Goal: Task Accomplishment & Management: Use online tool/utility

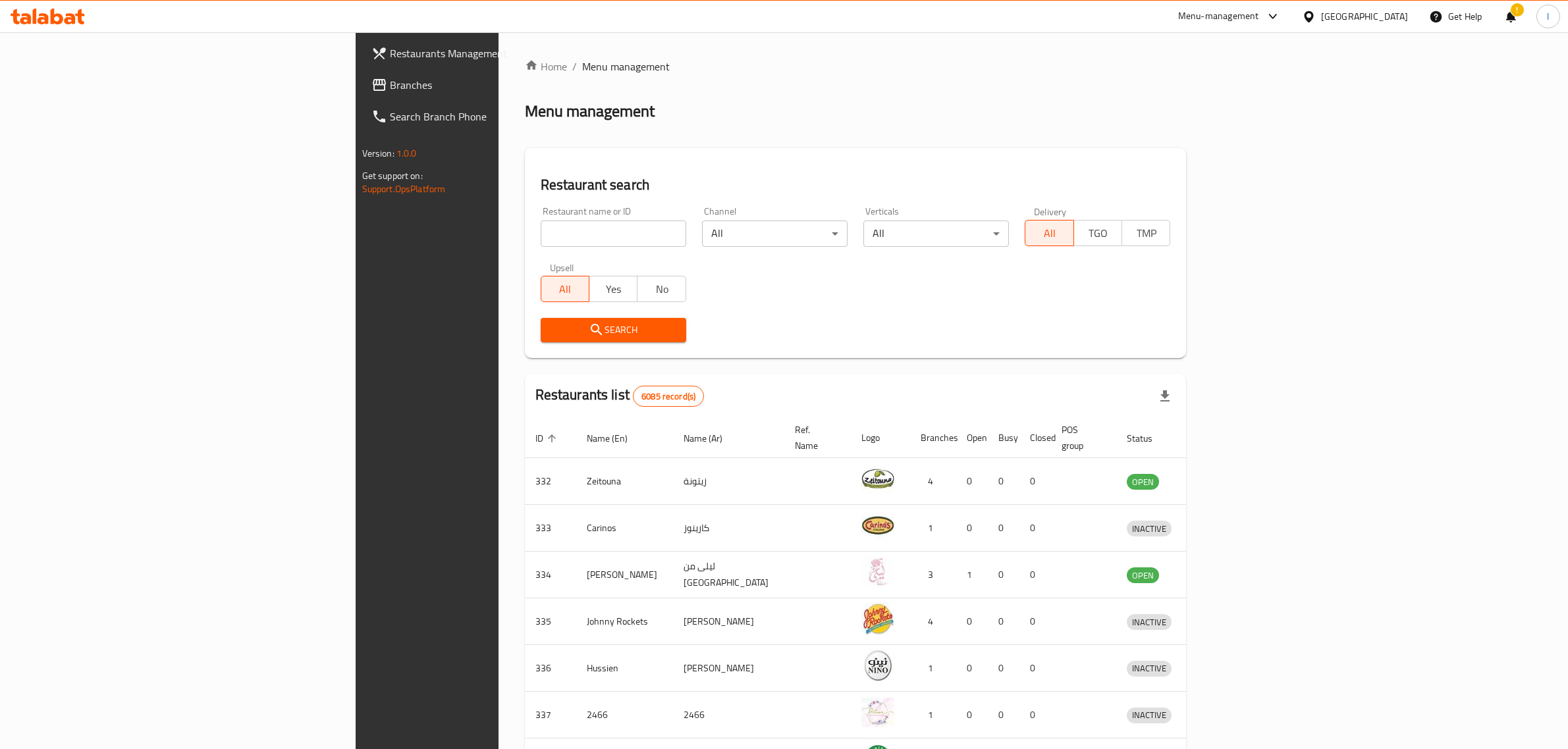
scroll to position [231, 0]
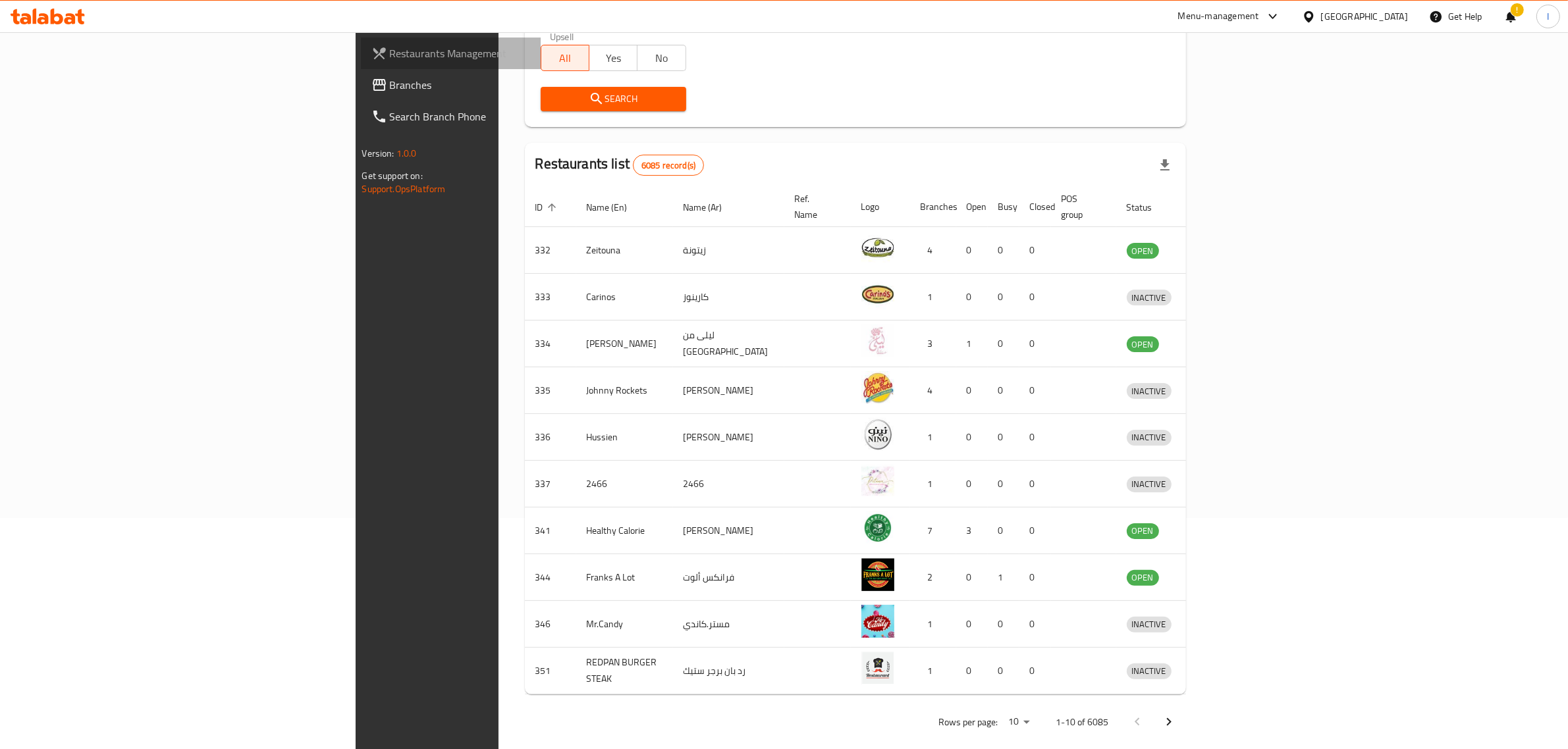
click at [390, 56] on span "Restaurants Management" at bounding box center [498, 53] width 218 height 16
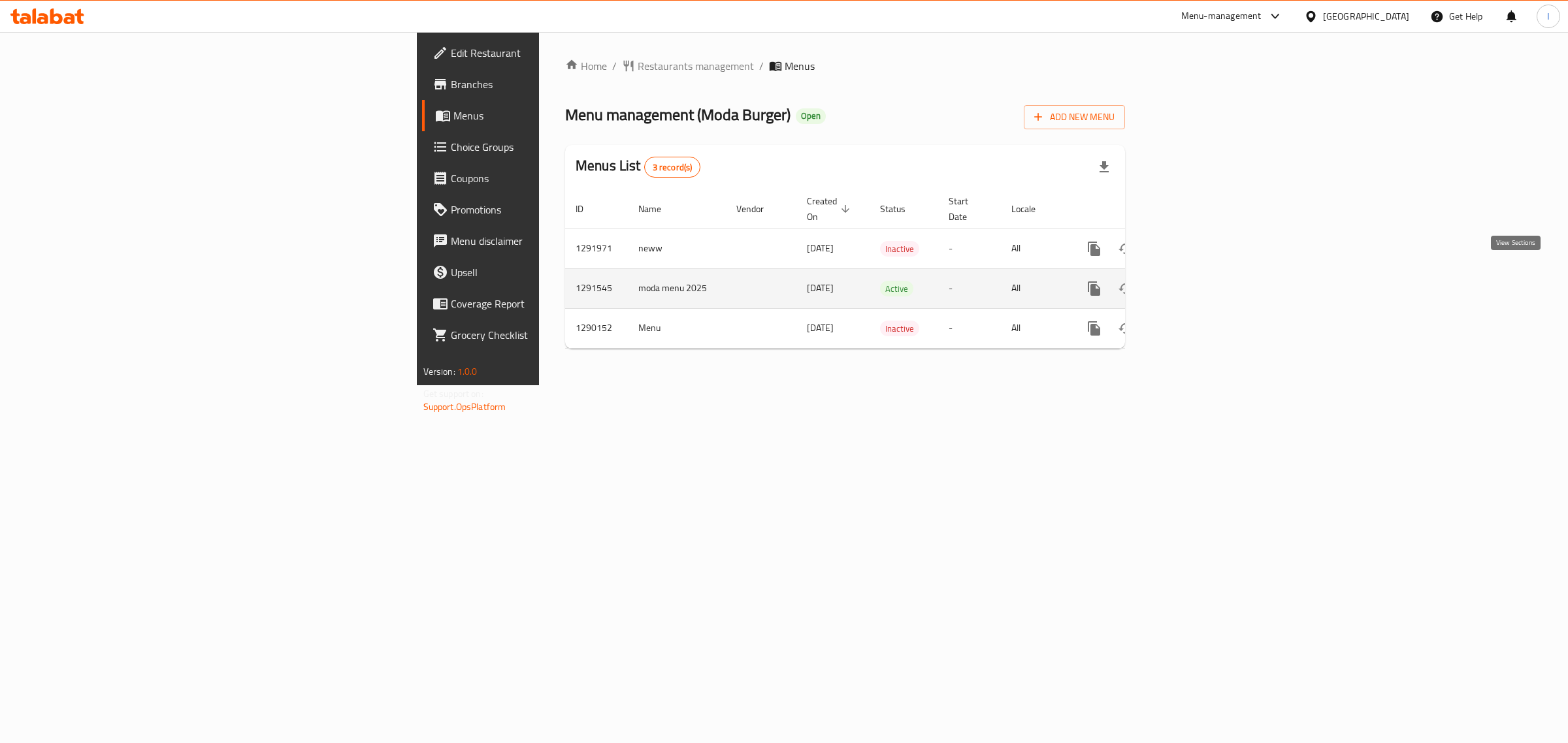
click at [1195, 282] on icon "enhanced table" at bounding box center [1188, 288] width 12 height 12
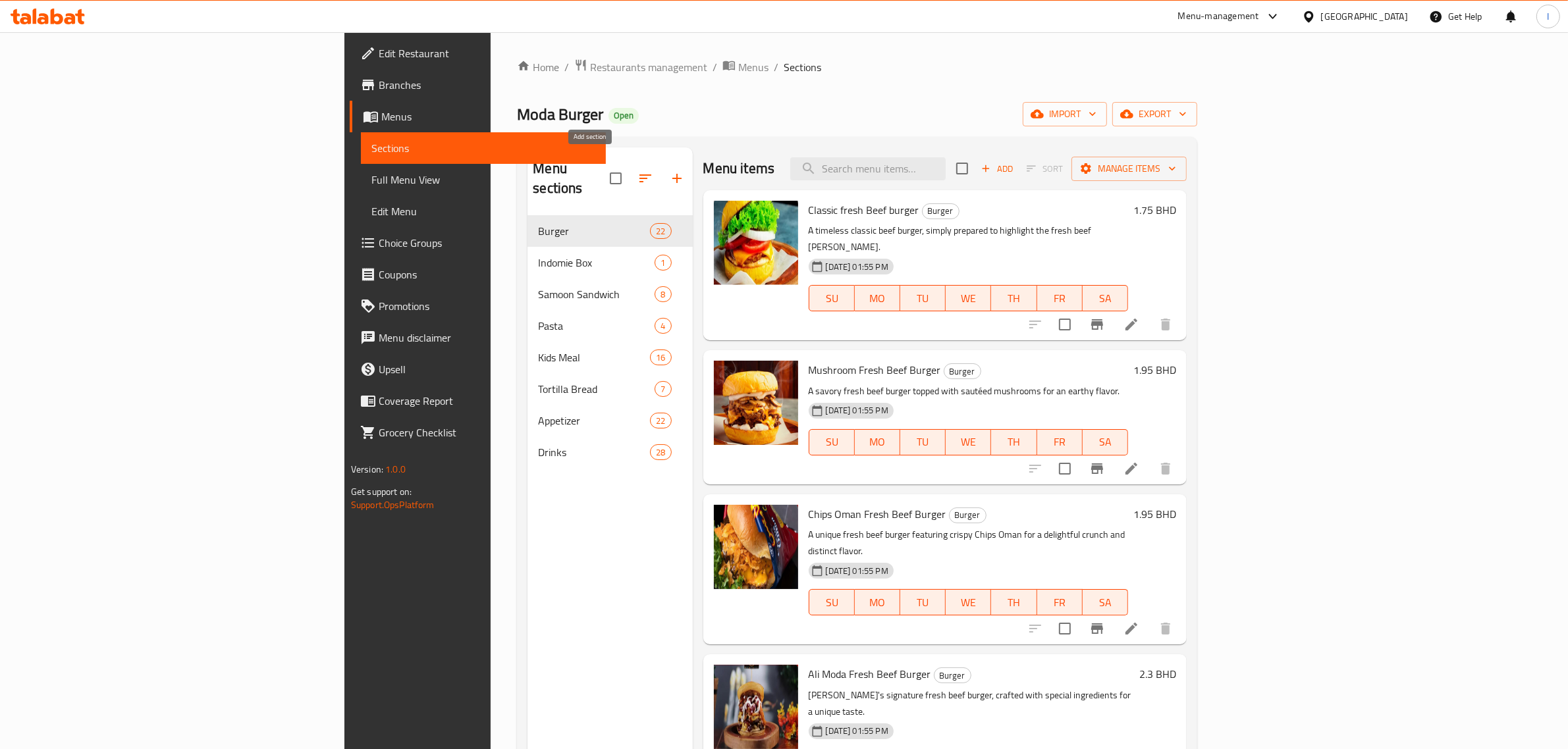
click at [669, 171] on icon "button" at bounding box center [677, 179] width 16 height 16
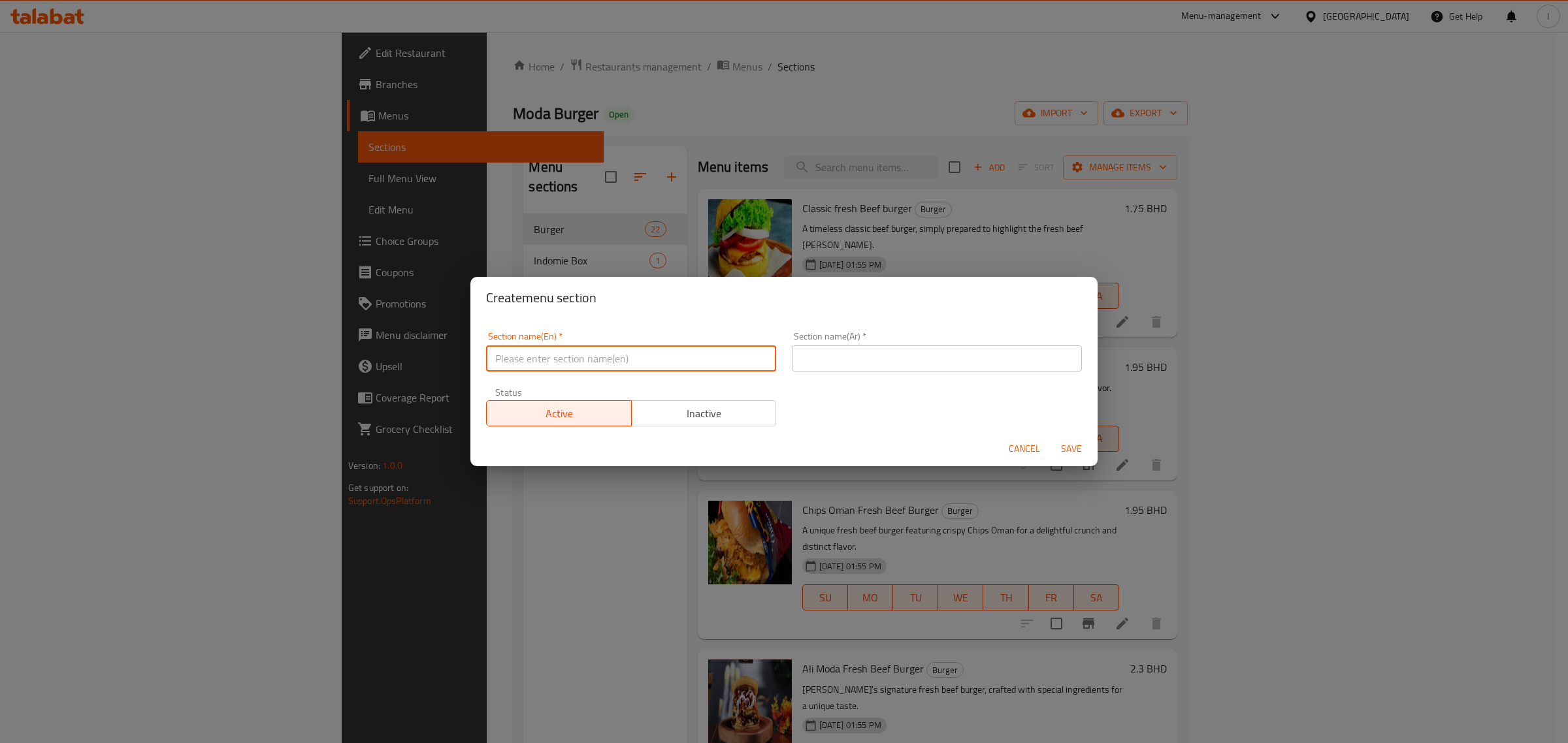
click at [679, 371] on input "text" at bounding box center [631, 359] width 290 height 26
click at [862, 186] on div "Create menu section Section name(En)   * Section name(En) * Section name(Ar)   …" at bounding box center [784, 372] width 1568 height 743
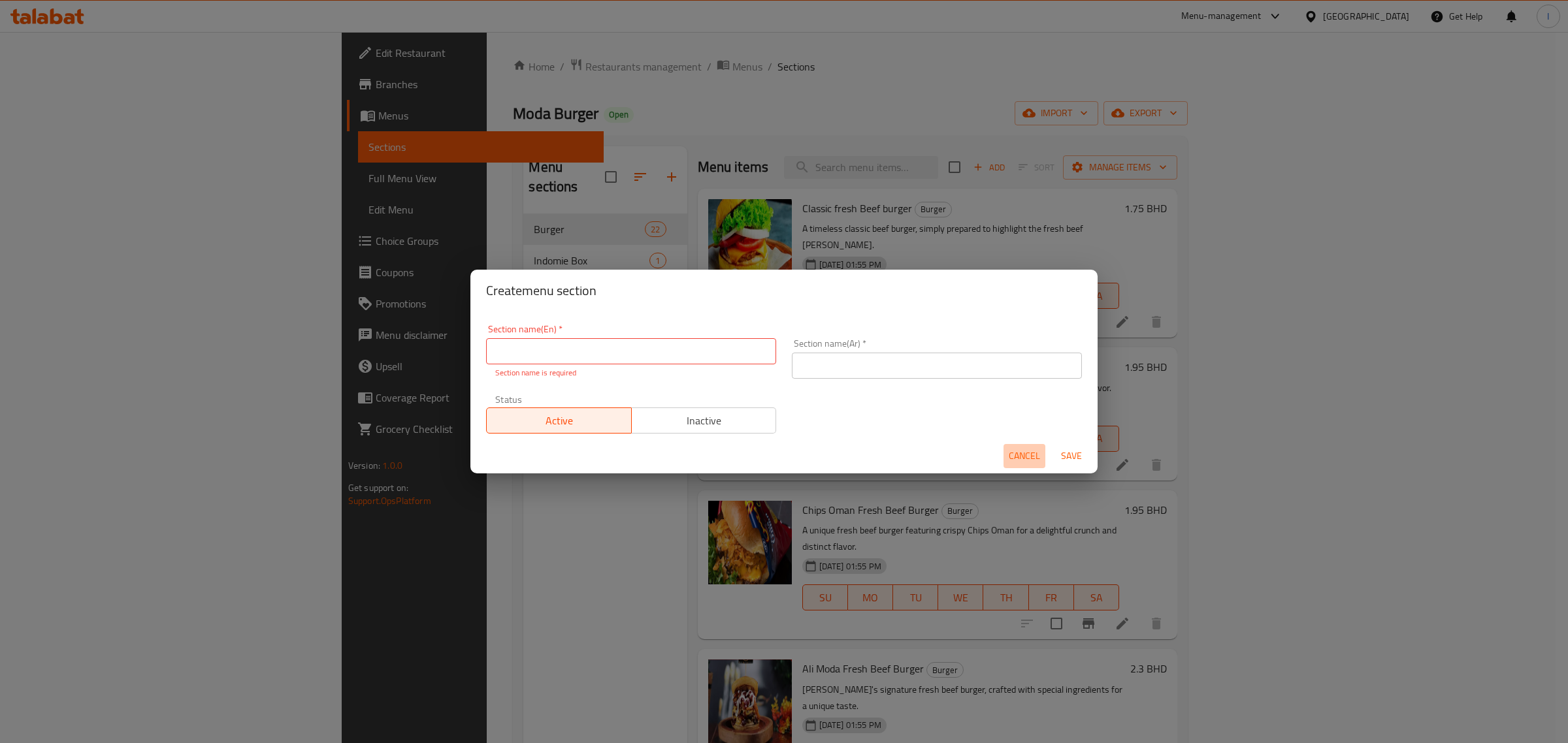
click at [1029, 457] on span "Cancel" at bounding box center [1024, 456] width 31 height 16
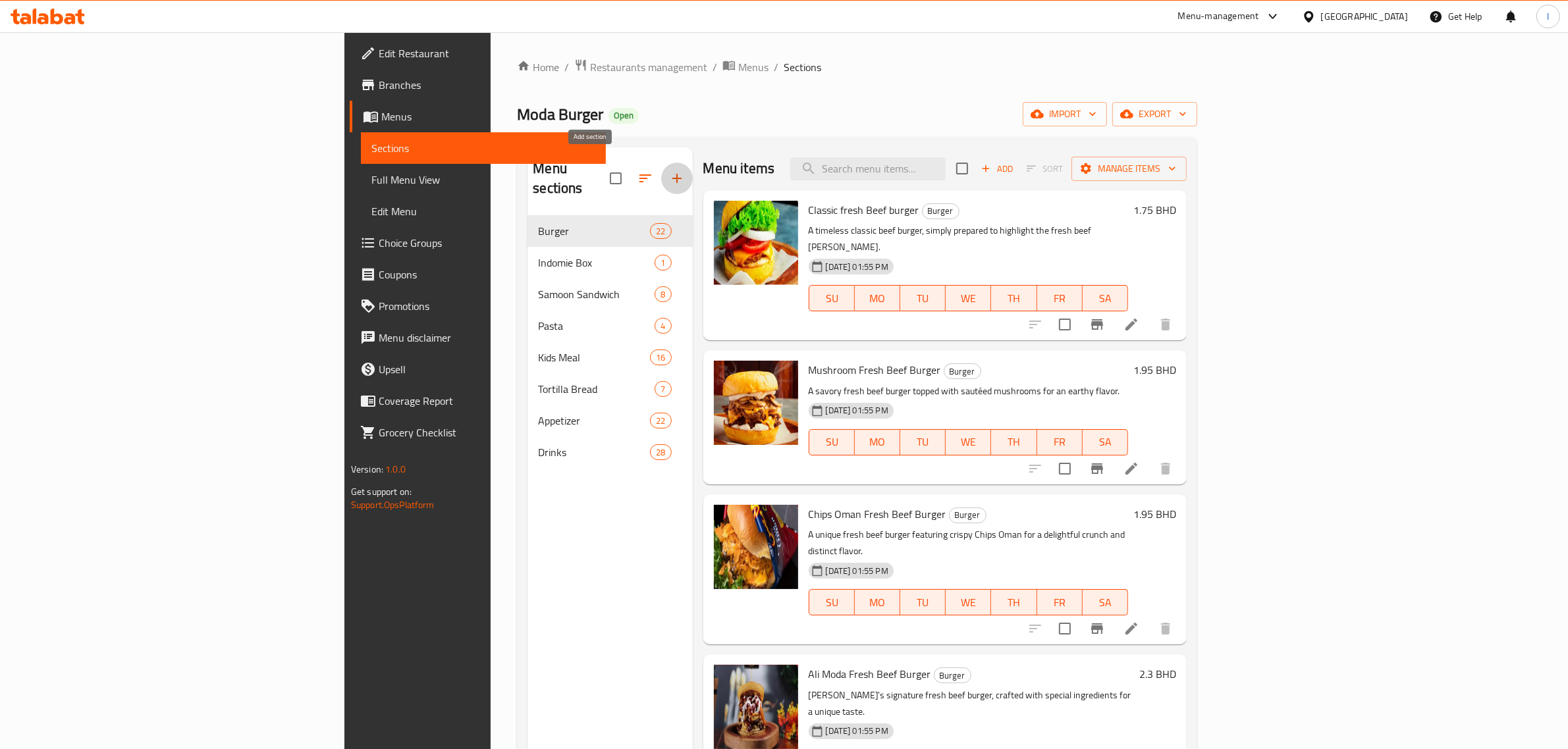
click at [669, 171] on icon "button" at bounding box center [677, 179] width 16 height 16
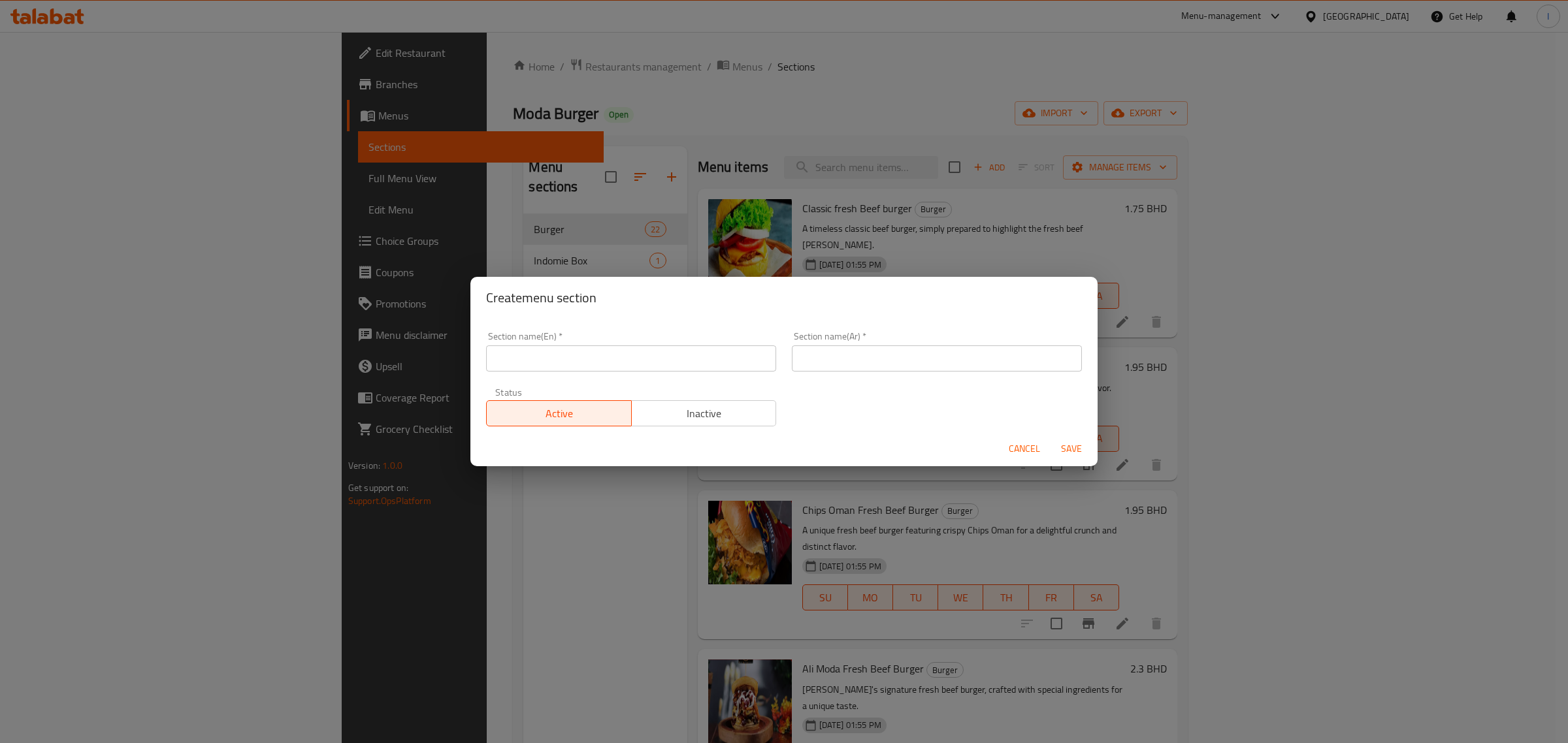
click at [623, 379] on div "Section name(En)   * Section name(En) *" at bounding box center [631, 351] width 306 height 55
click at [605, 359] on input "text" at bounding box center [631, 359] width 290 height 26
type input "Combo"
click at [860, 339] on div "Section name(Ar)   * Section name(Ar) *" at bounding box center [936, 351] width 290 height 40
click at [850, 363] on input "text" at bounding box center [936, 359] width 290 height 26
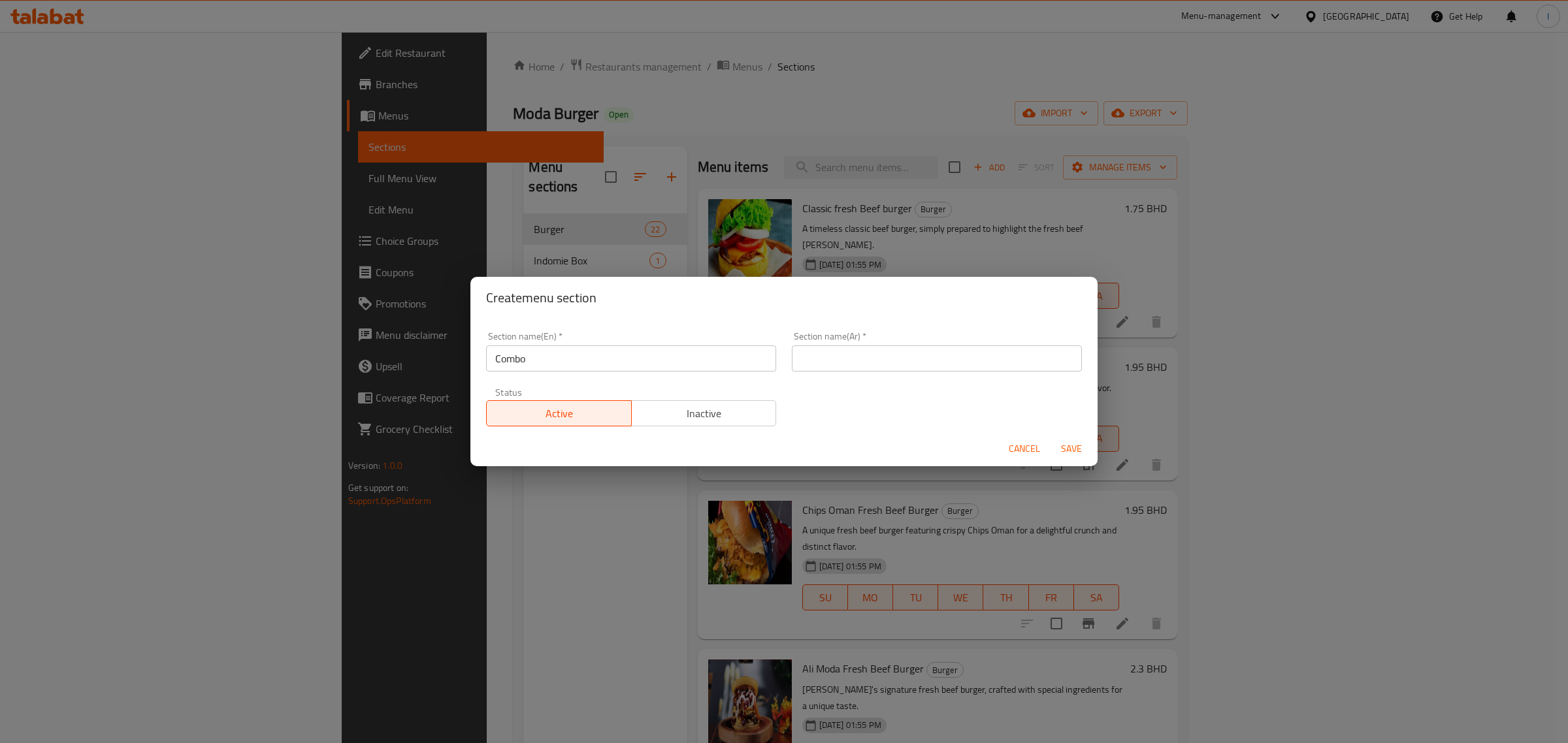
paste input "المجموعات"
type input "ا"
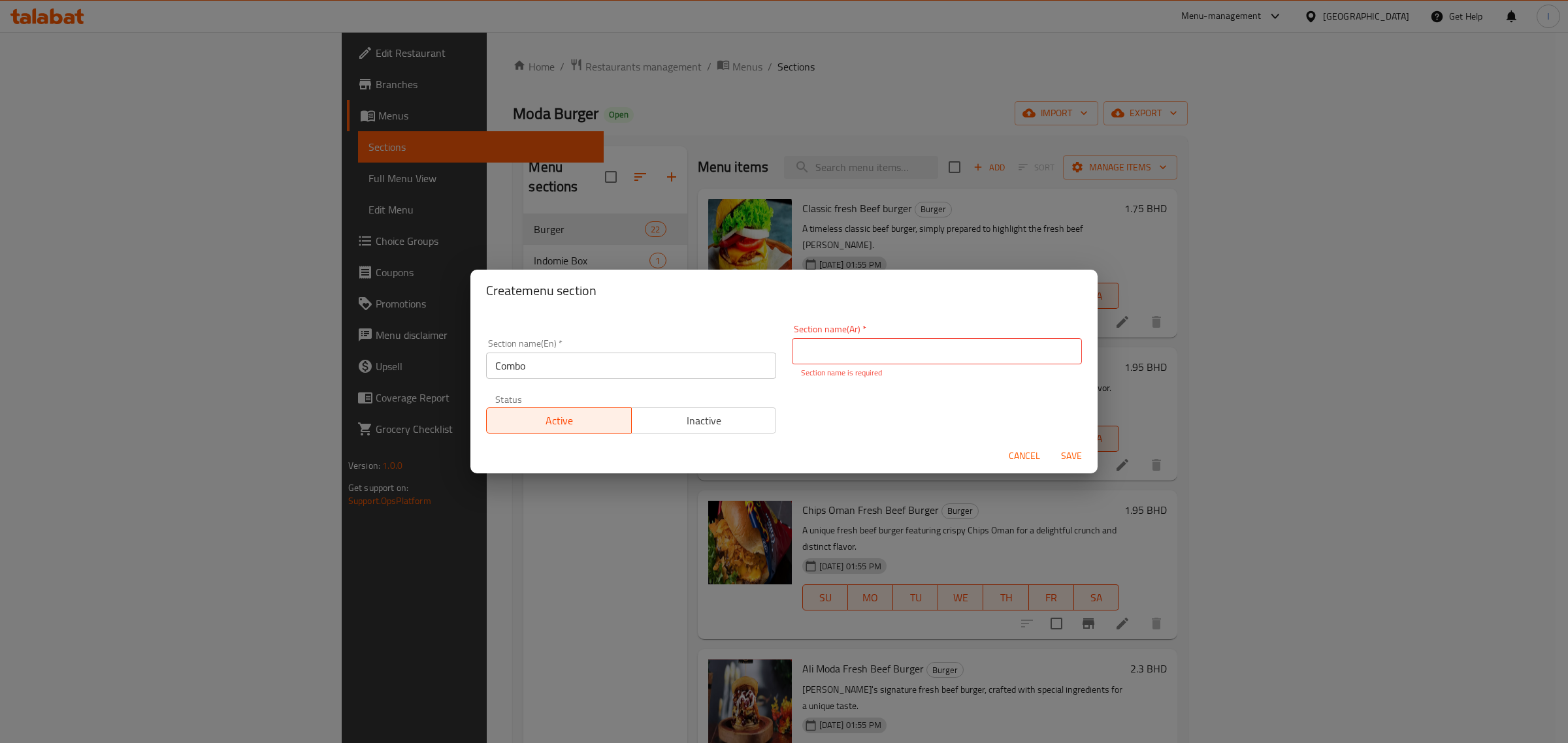
click at [835, 364] on div "Section name(Ar)   * Section name(Ar) * Section name is required" at bounding box center [936, 351] width 290 height 55
click at [857, 348] on input "text" at bounding box center [936, 351] width 290 height 26
paste input "وجبات"
type input "وجبات"
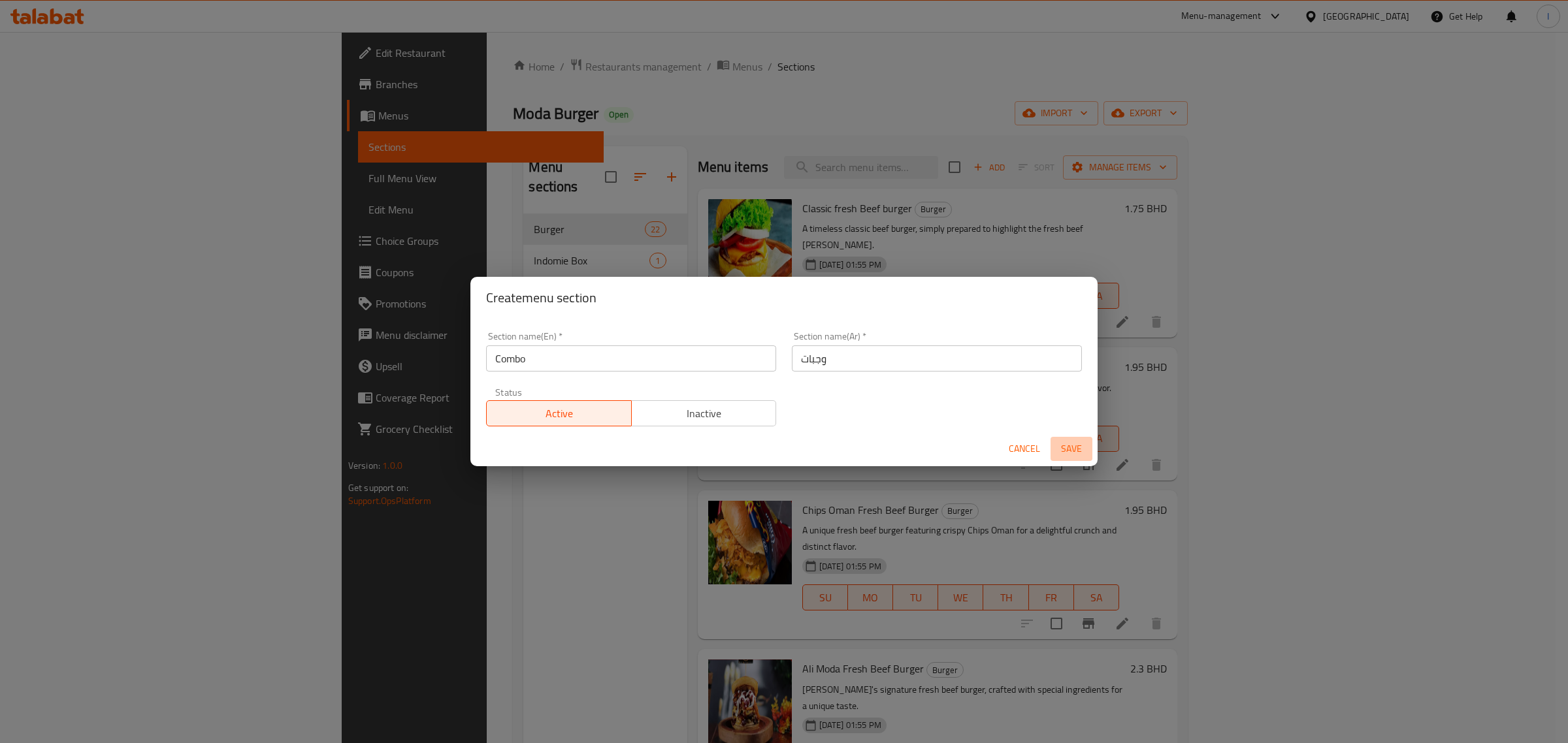
click at [1065, 459] on button "Save" at bounding box center [1072, 449] width 42 height 24
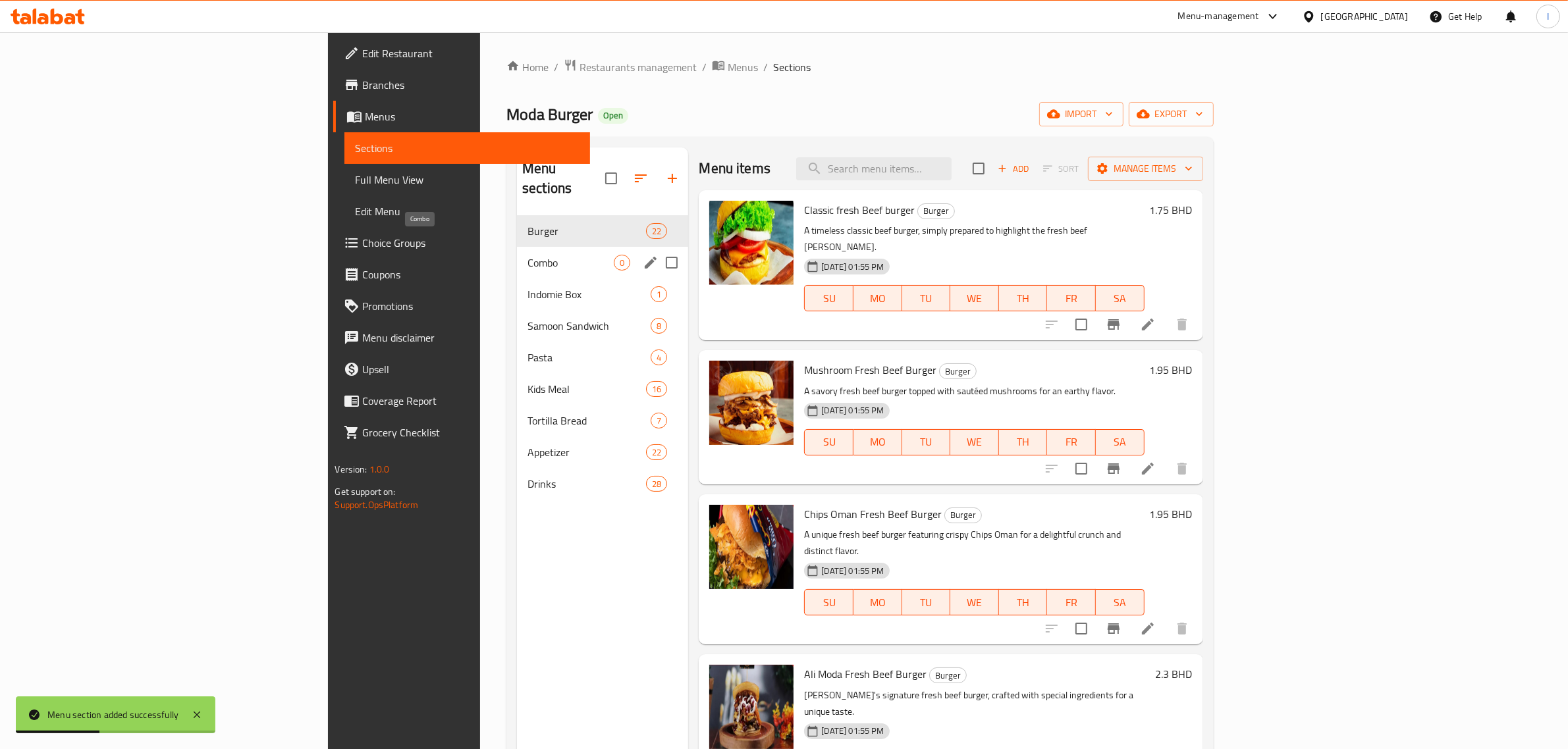
click at [528, 255] on span "Combo" at bounding box center [570, 263] width 87 height 16
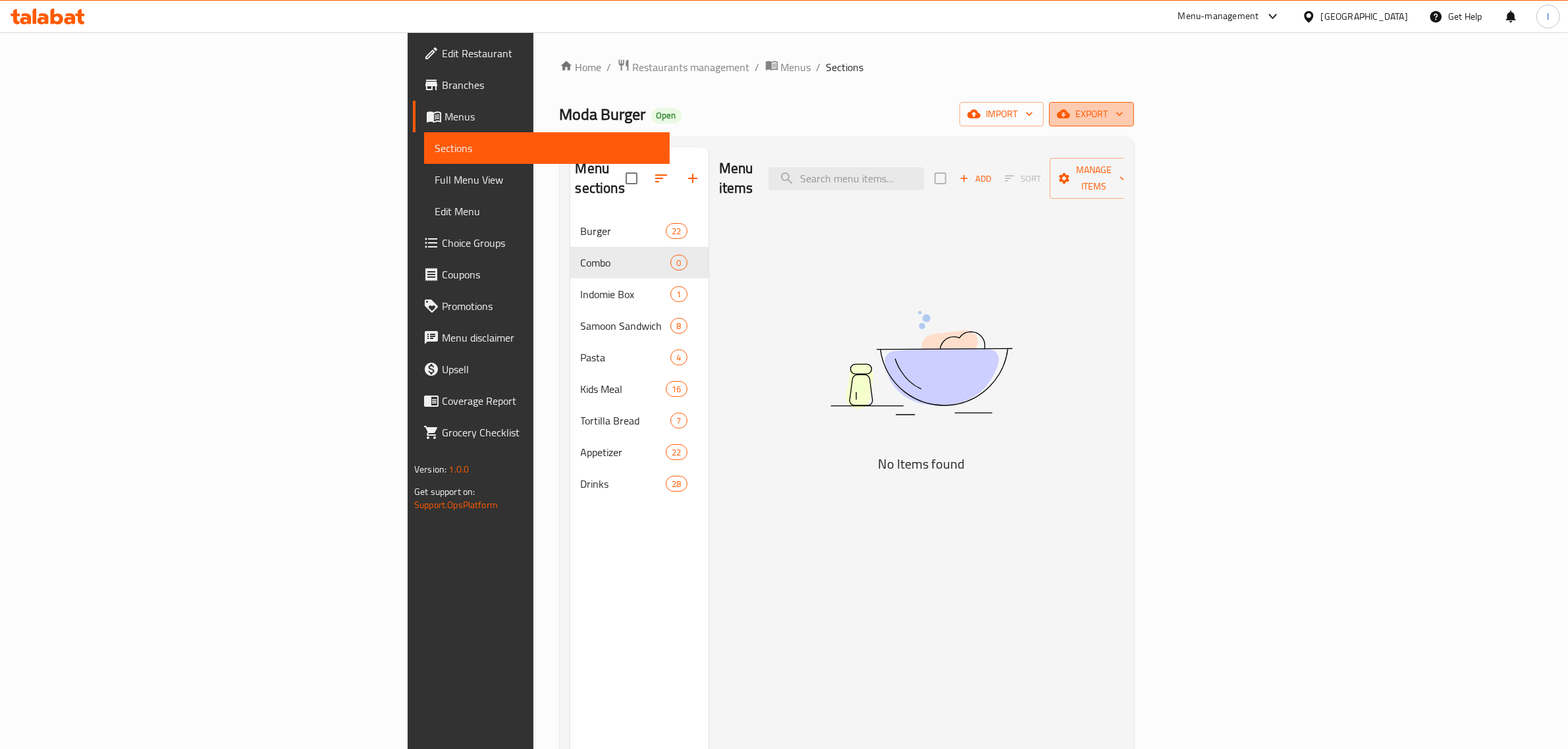
click at [1123, 113] on span "export" at bounding box center [1091, 114] width 64 height 16
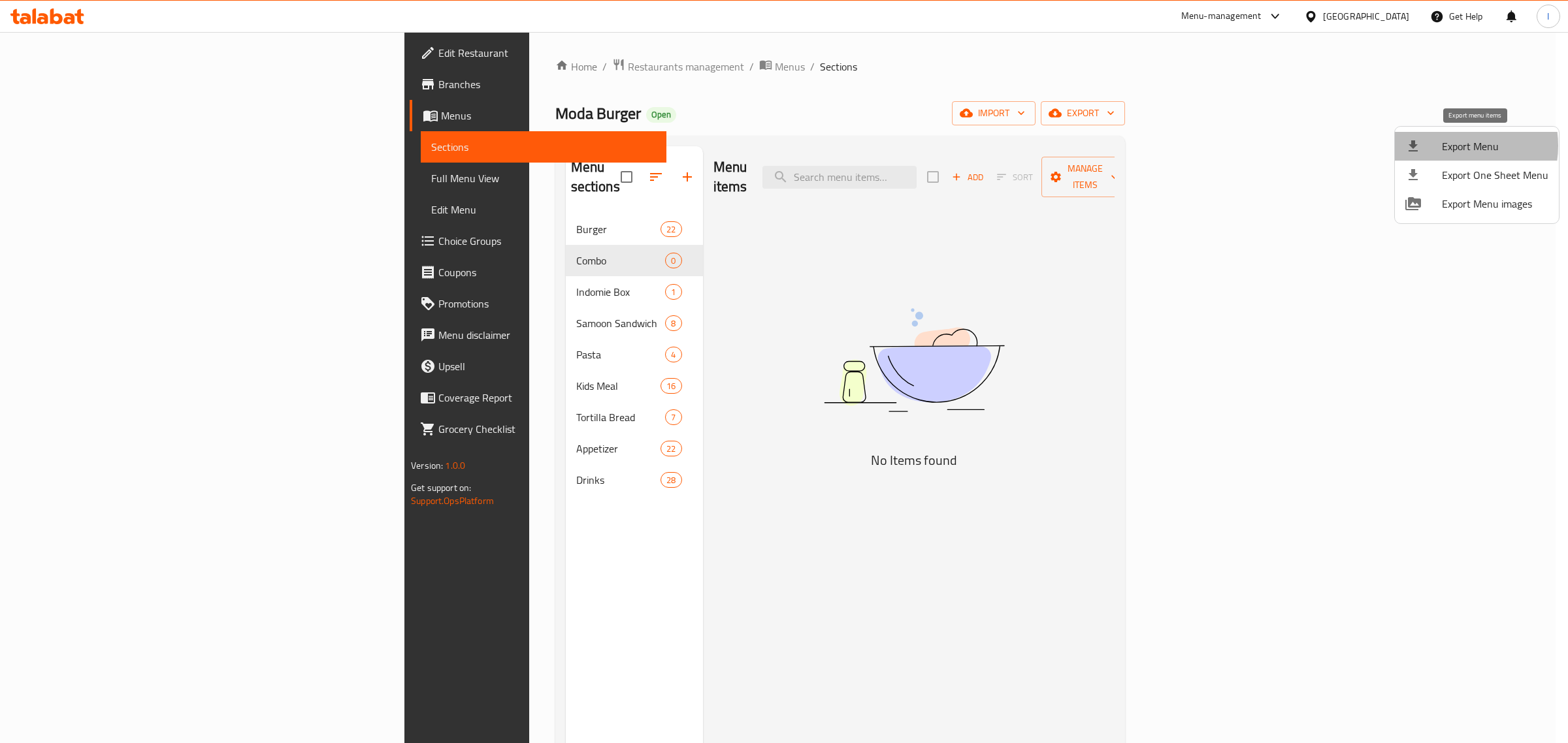
click at [1452, 145] on span "Export Menu" at bounding box center [1495, 147] width 107 height 16
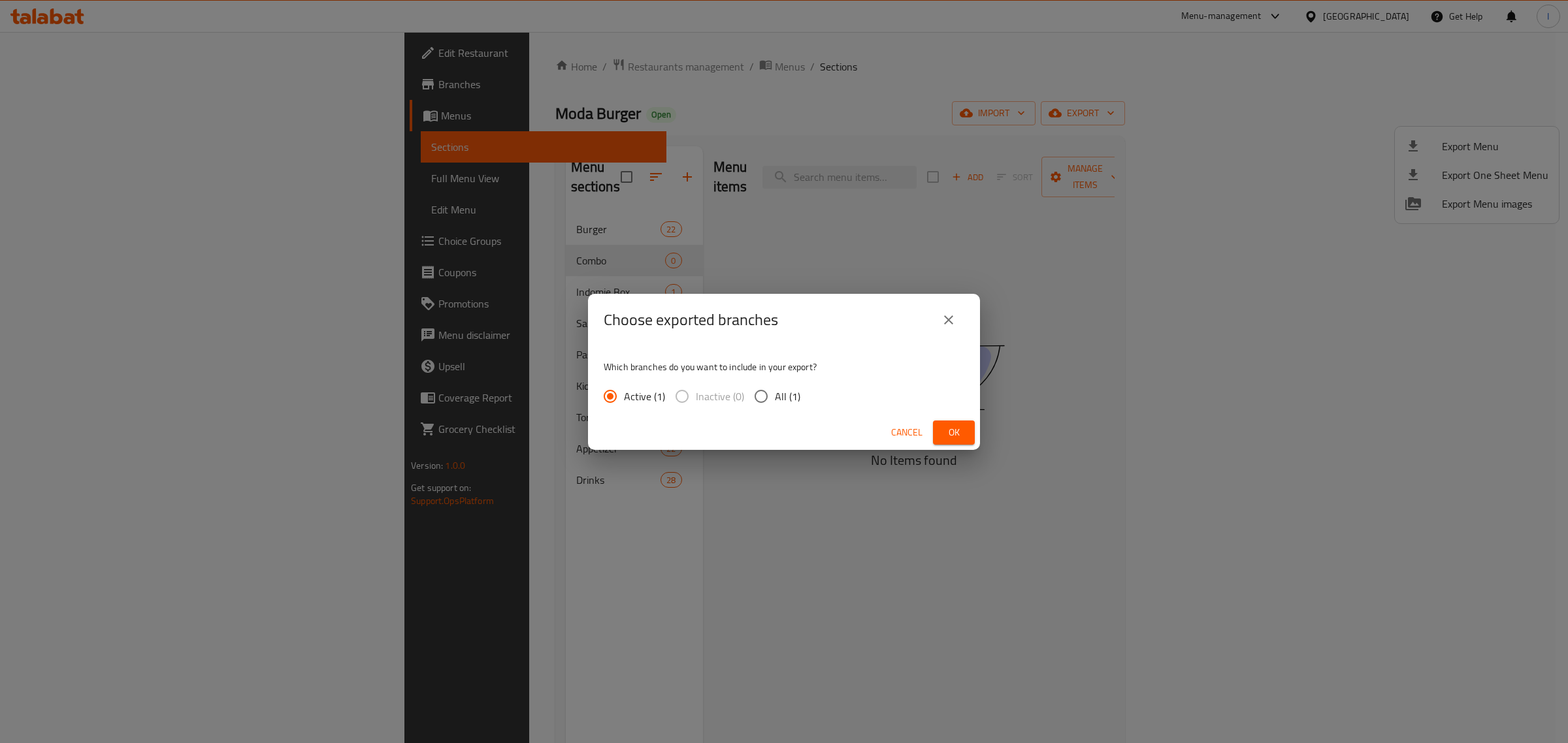
click at [759, 395] on input "All (1)" at bounding box center [761, 396] width 27 height 27
radio input "true"
click at [951, 429] on span "Ok" at bounding box center [954, 432] width 21 height 16
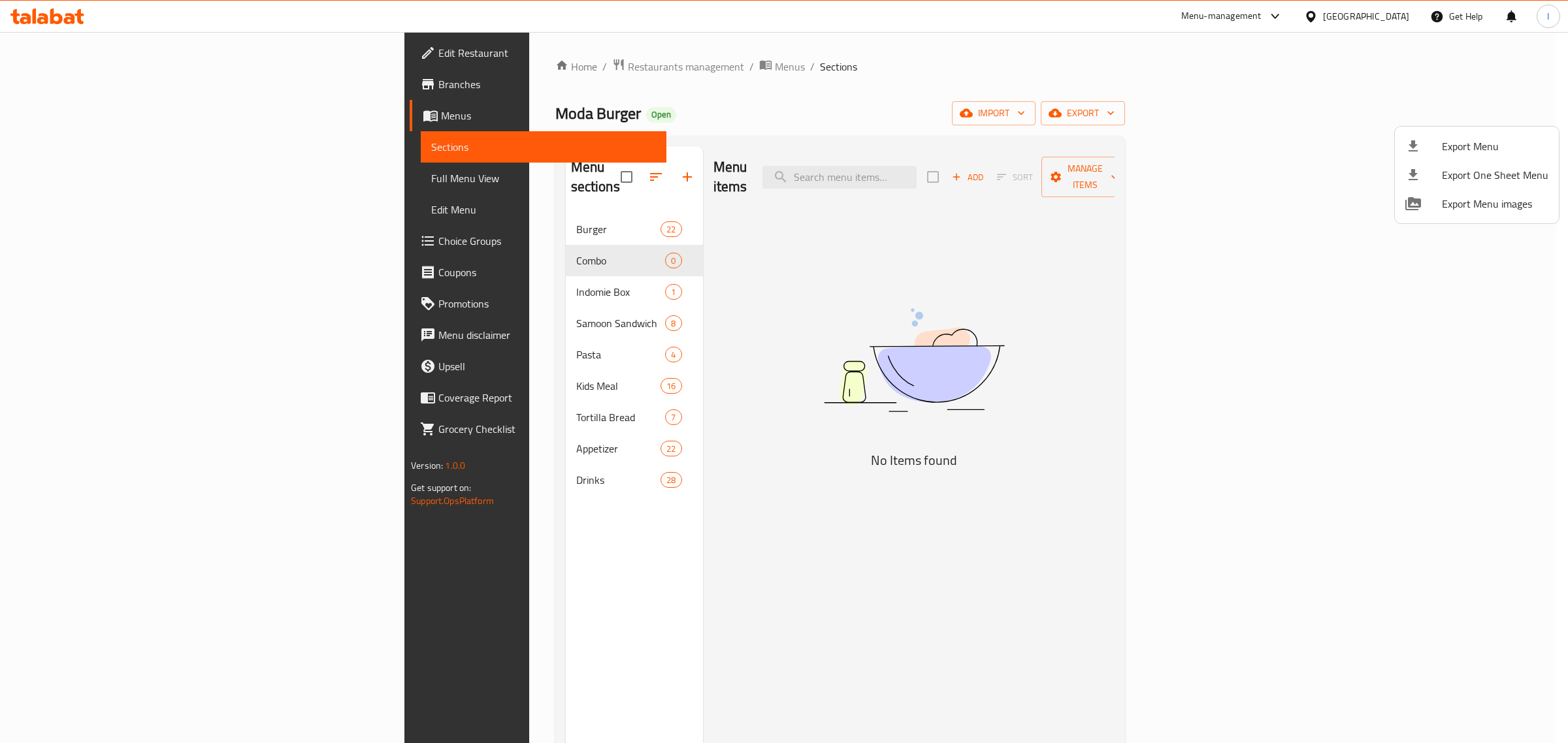
click at [1416, 112] on div at bounding box center [784, 372] width 1568 height 743
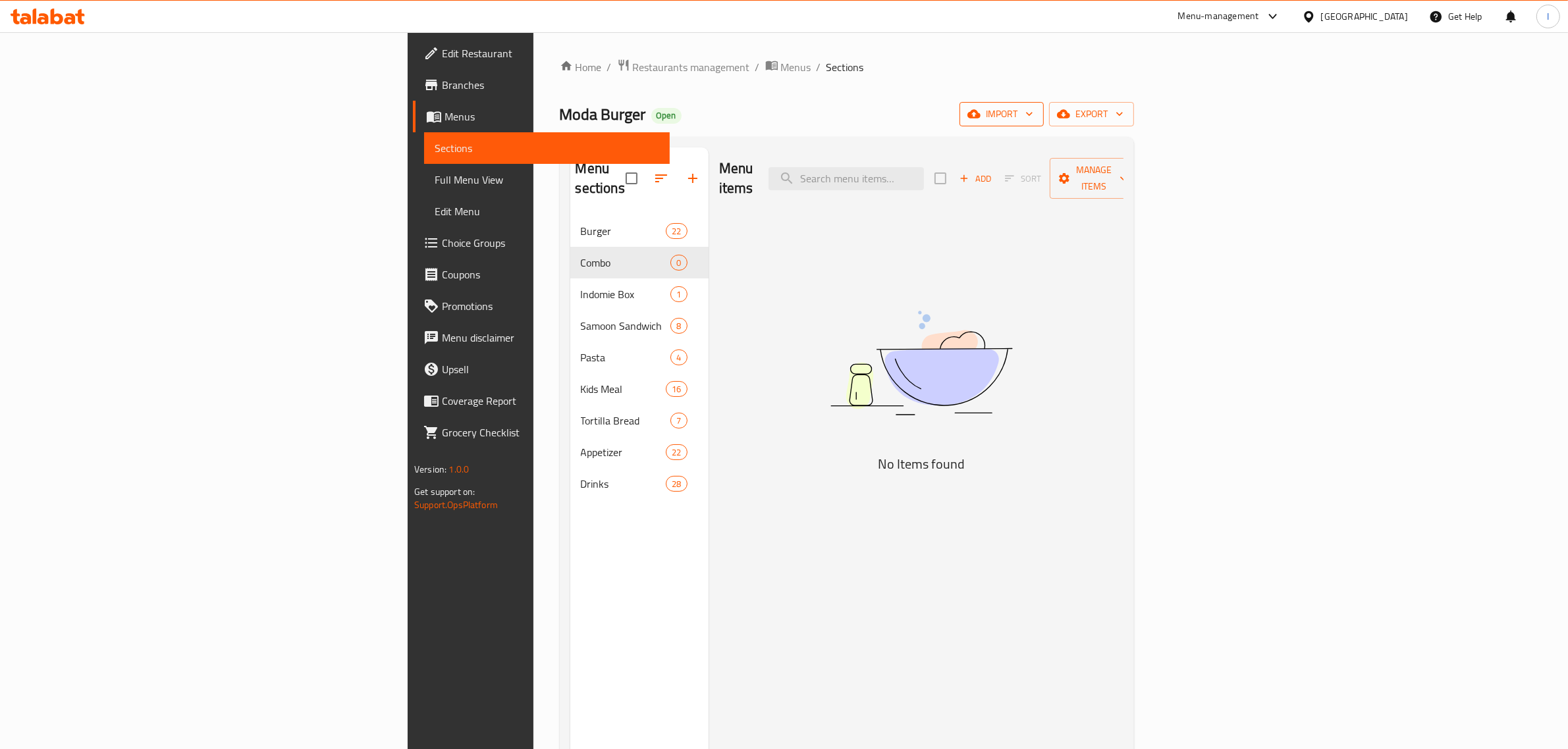
click at [1033, 112] on span "import" at bounding box center [1002, 114] width 63 height 16
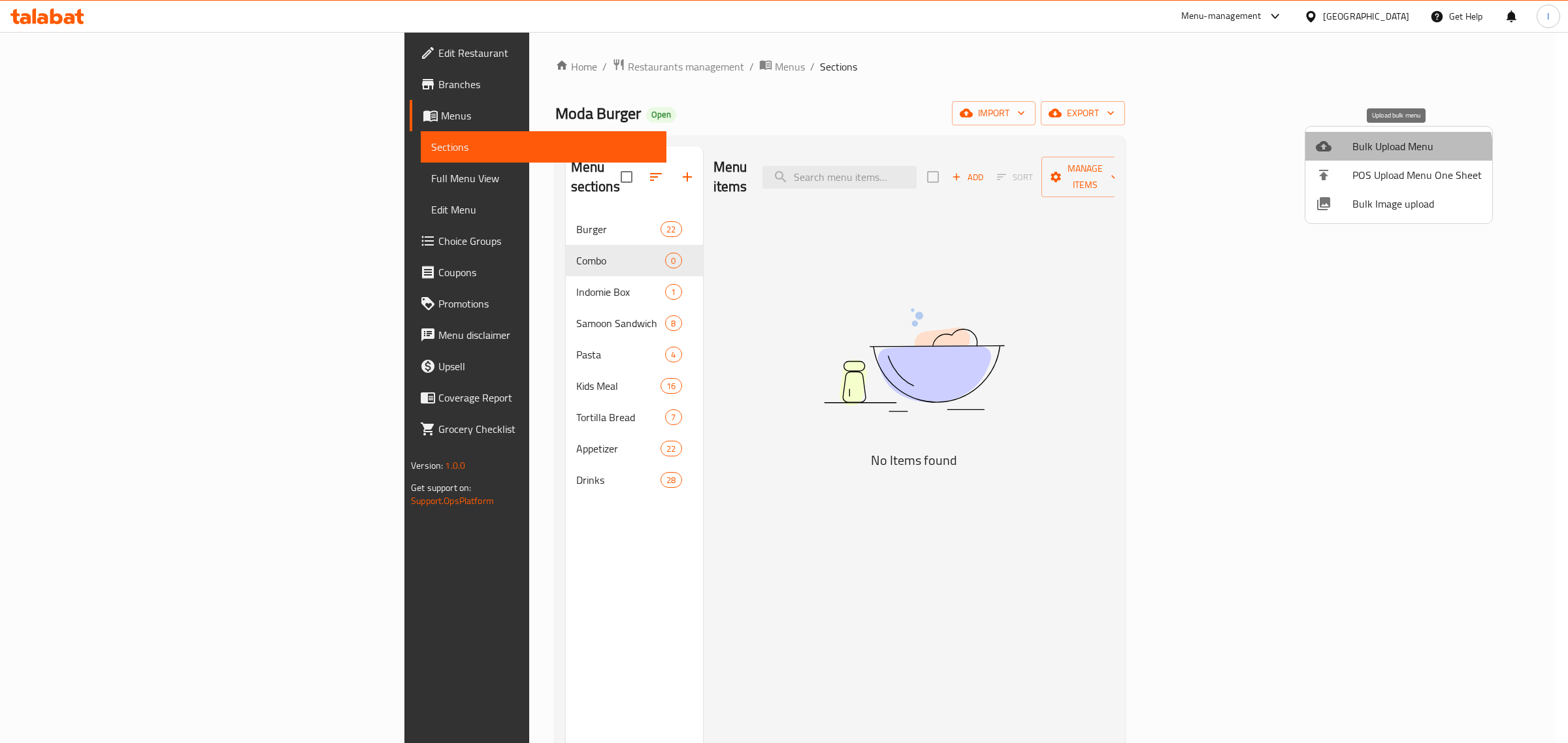
click at [1388, 156] on li "Bulk Upload Menu" at bounding box center [1399, 146] width 187 height 29
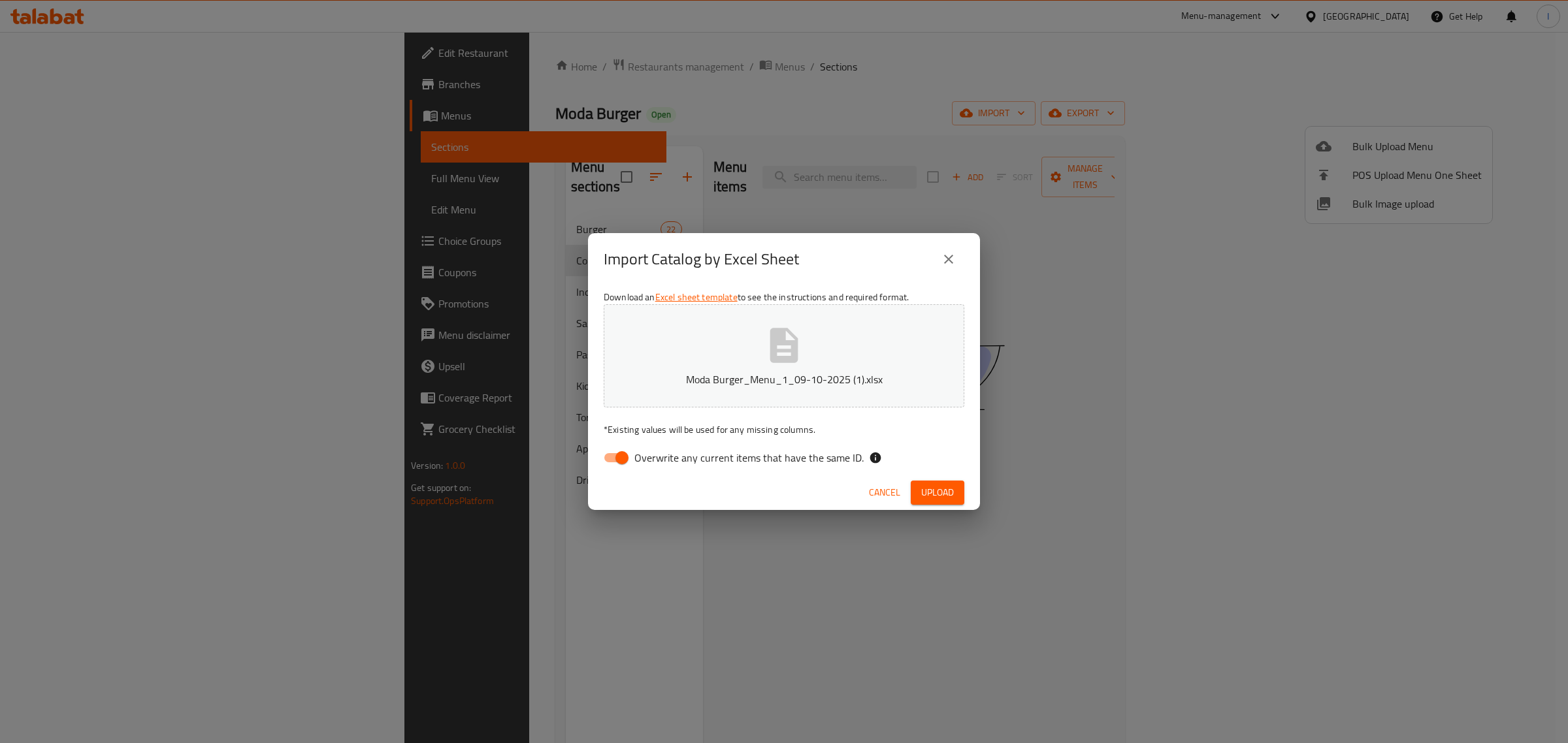
click at [933, 492] on span "Upload" at bounding box center [938, 493] width 33 height 16
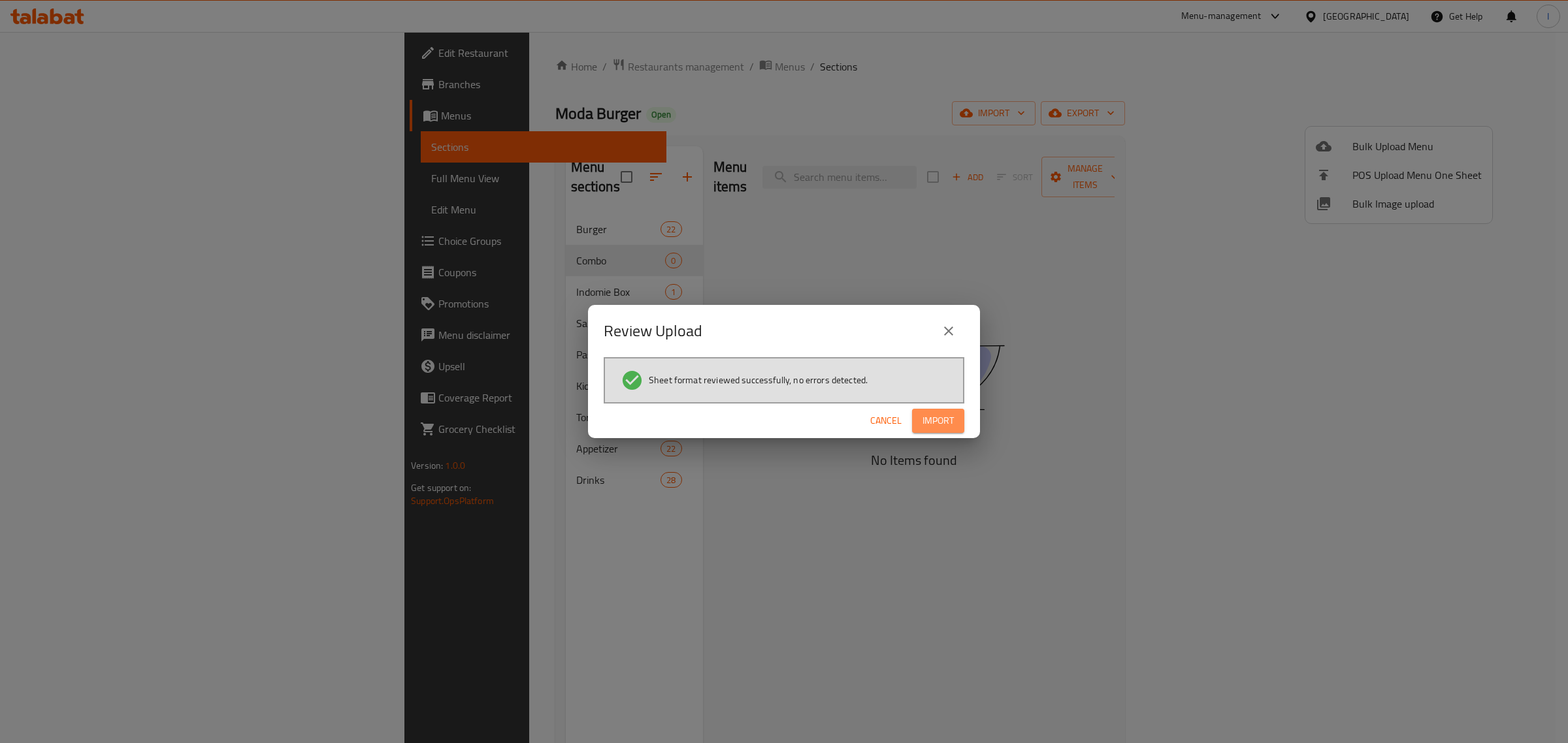
click at [945, 412] on span "Import" at bounding box center [938, 420] width 31 height 16
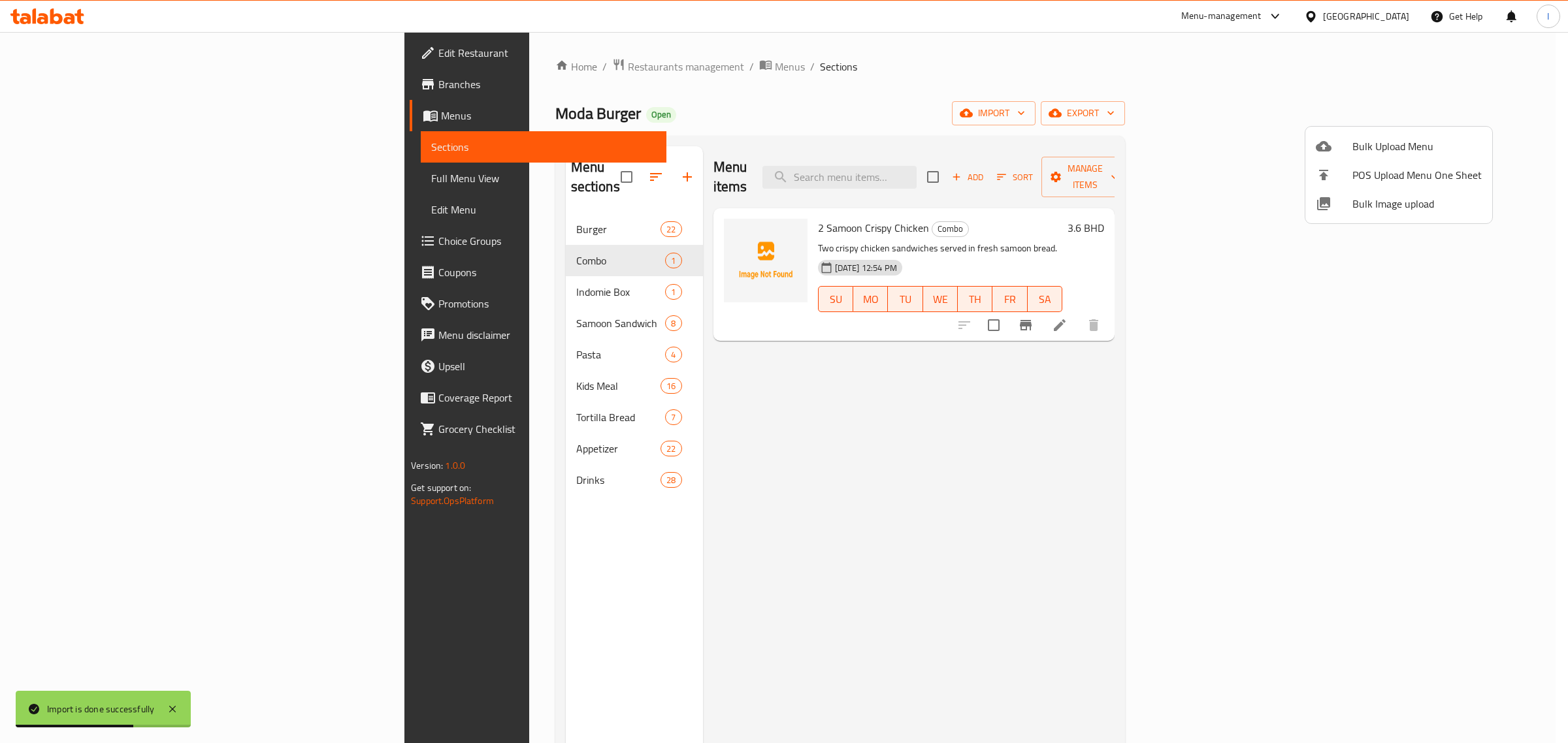
click at [862, 377] on div at bounding box center [784, 372] width 1568 height 743
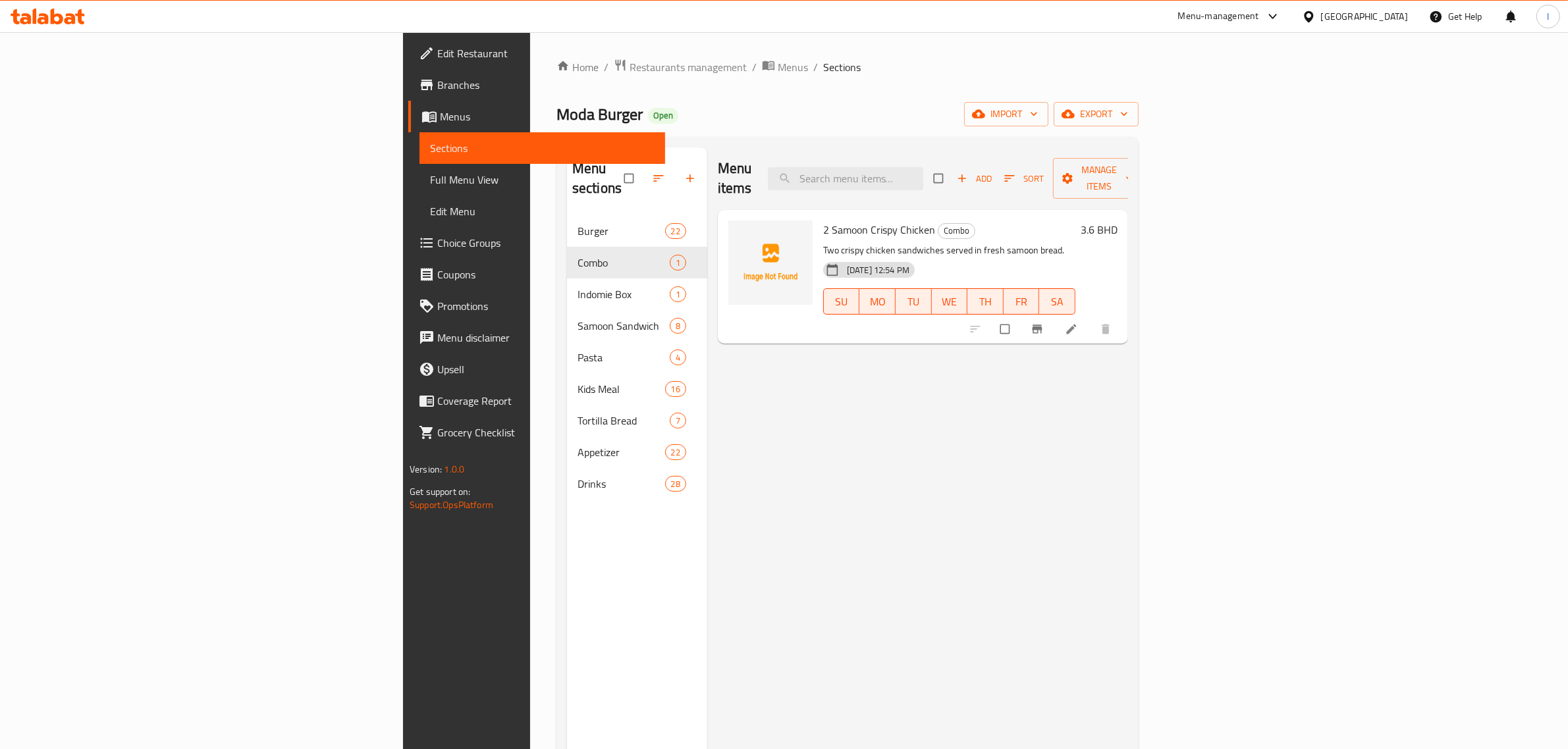
drag, startPoint x: 1032, startPoint y: 122, endPoint x: 1109, endPoint y: 150, distance: 81.9
click at [1032, 122] on div "Moda Burger Open import export" at bounding box center [847, 114] width 582 height 24
click at [1038, 116] on span "import" at bounding box center [1006, 114] width 63 height 16
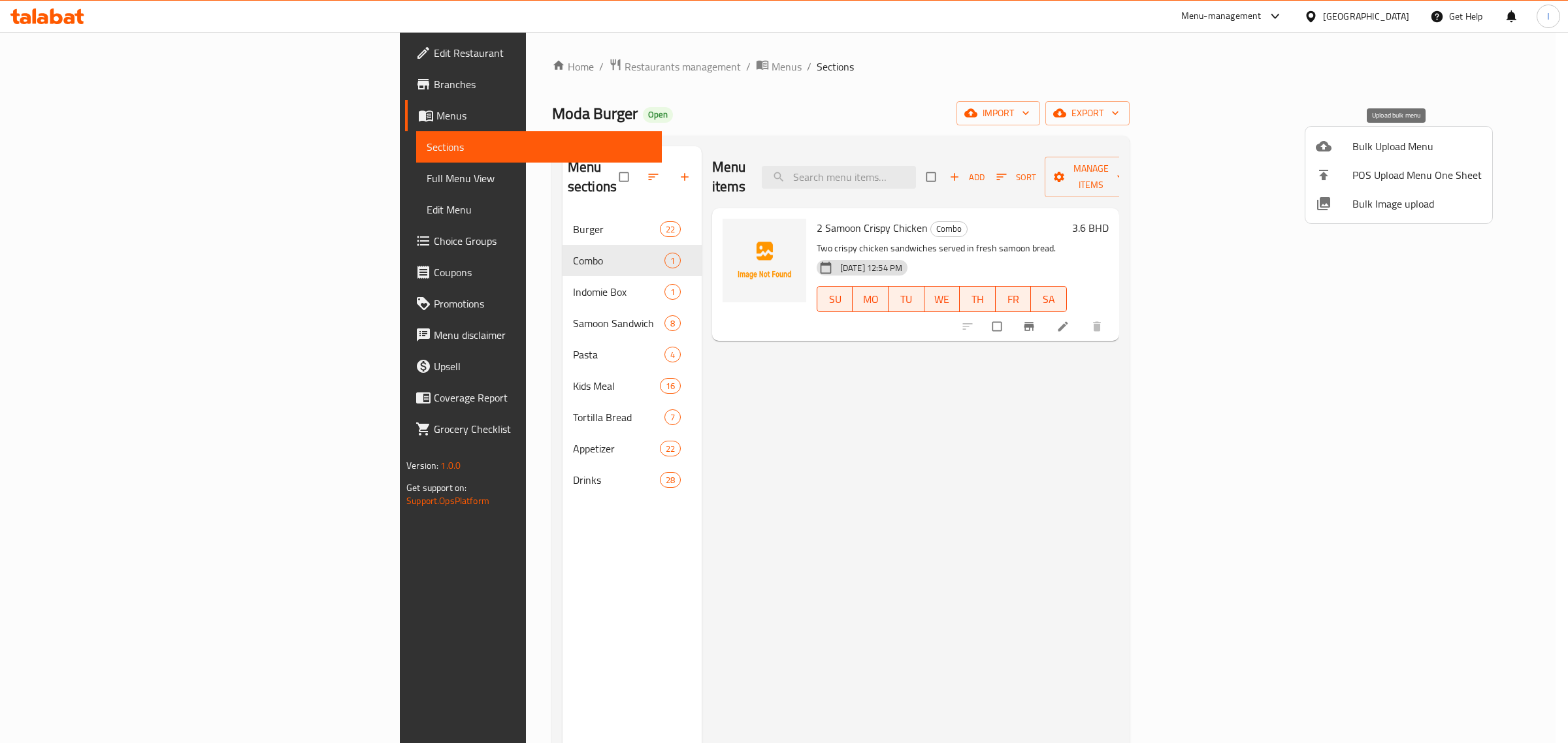
click at [1358, 156] on li "Bulk Upload Menu" at bounding box center [1399, 146] width 187 height 29
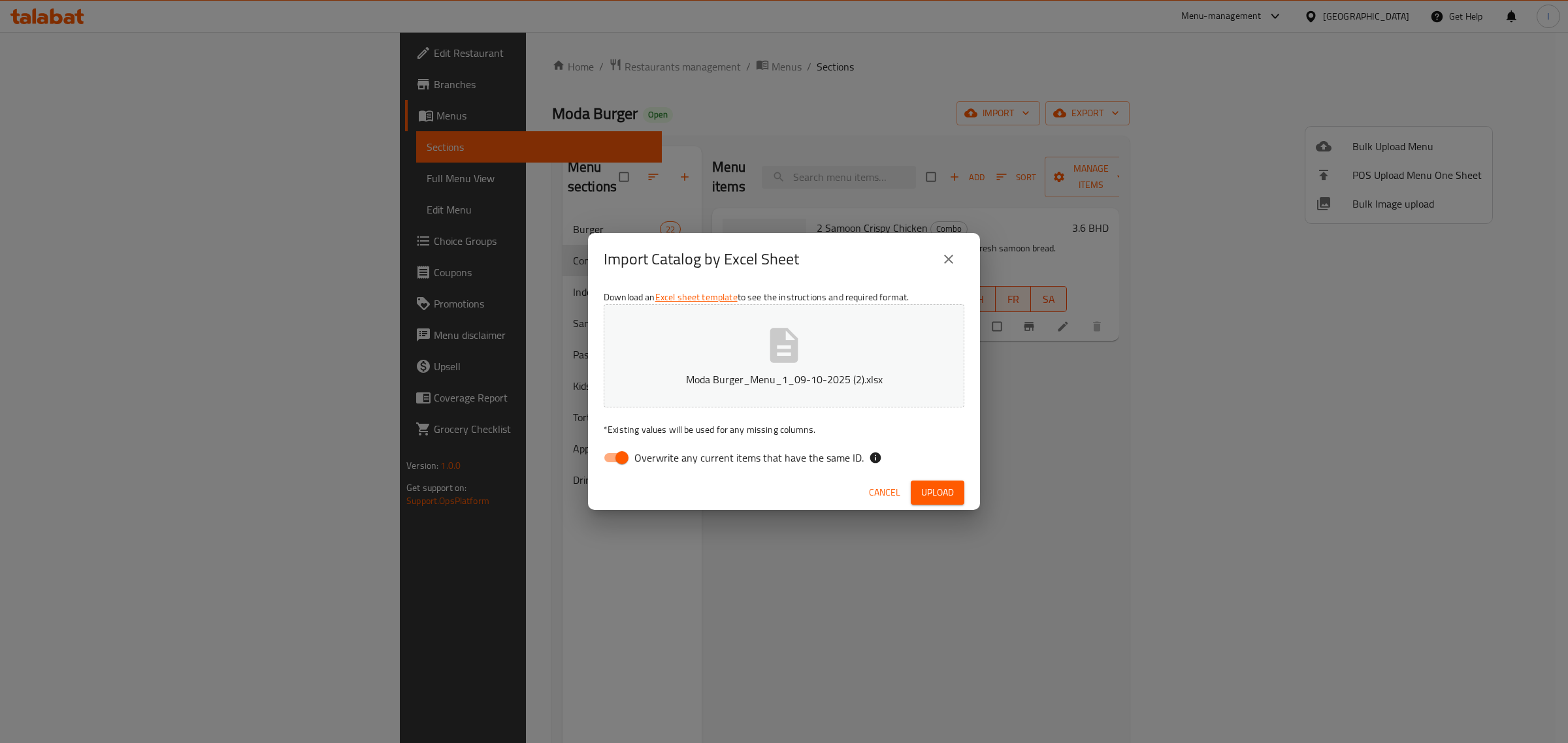
click at [941, 497] on span "Upload" at bounding box center [938, 493] width 33 height 16
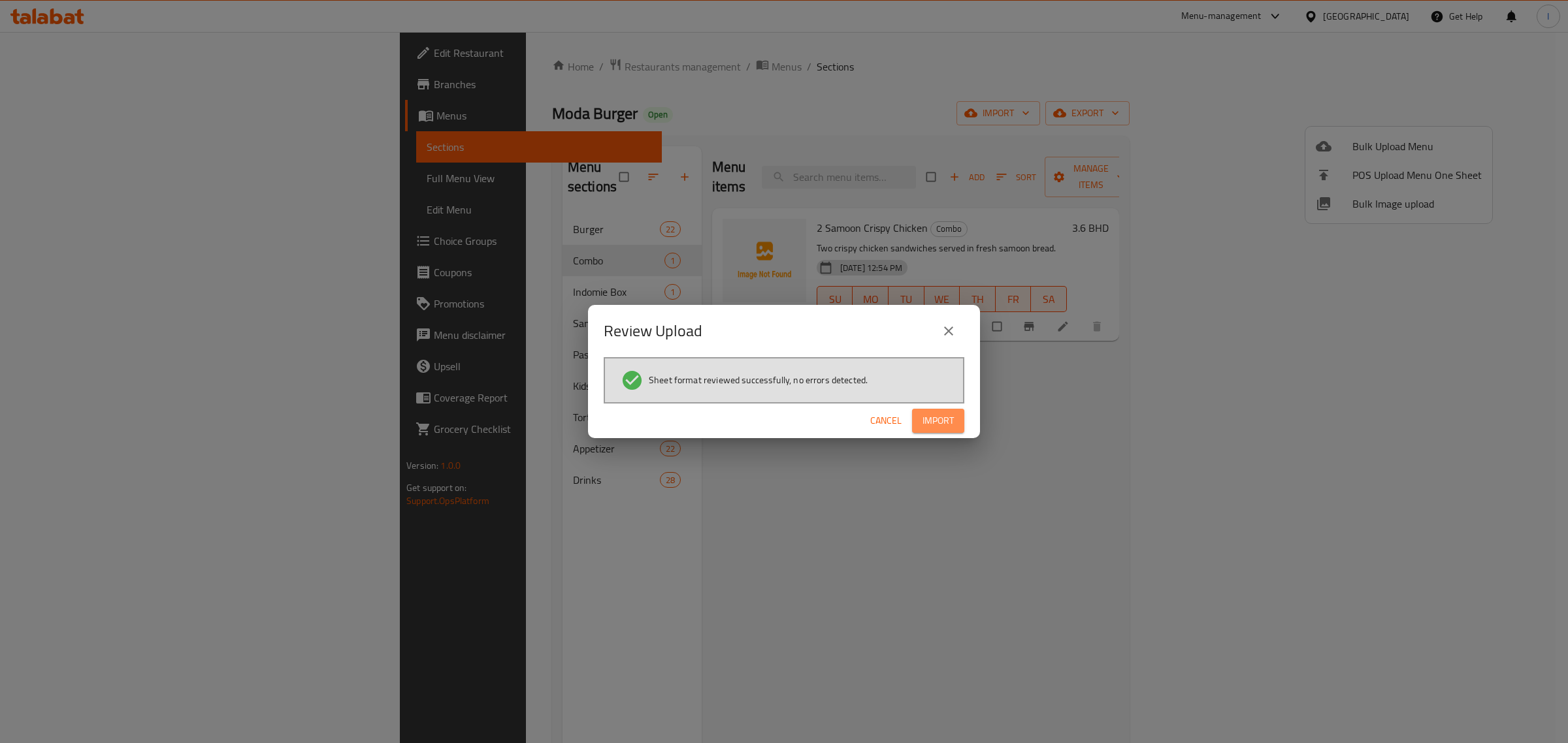
click at [923, 416] on span "Import" at bounding box center [938, 420] width 31 height 16
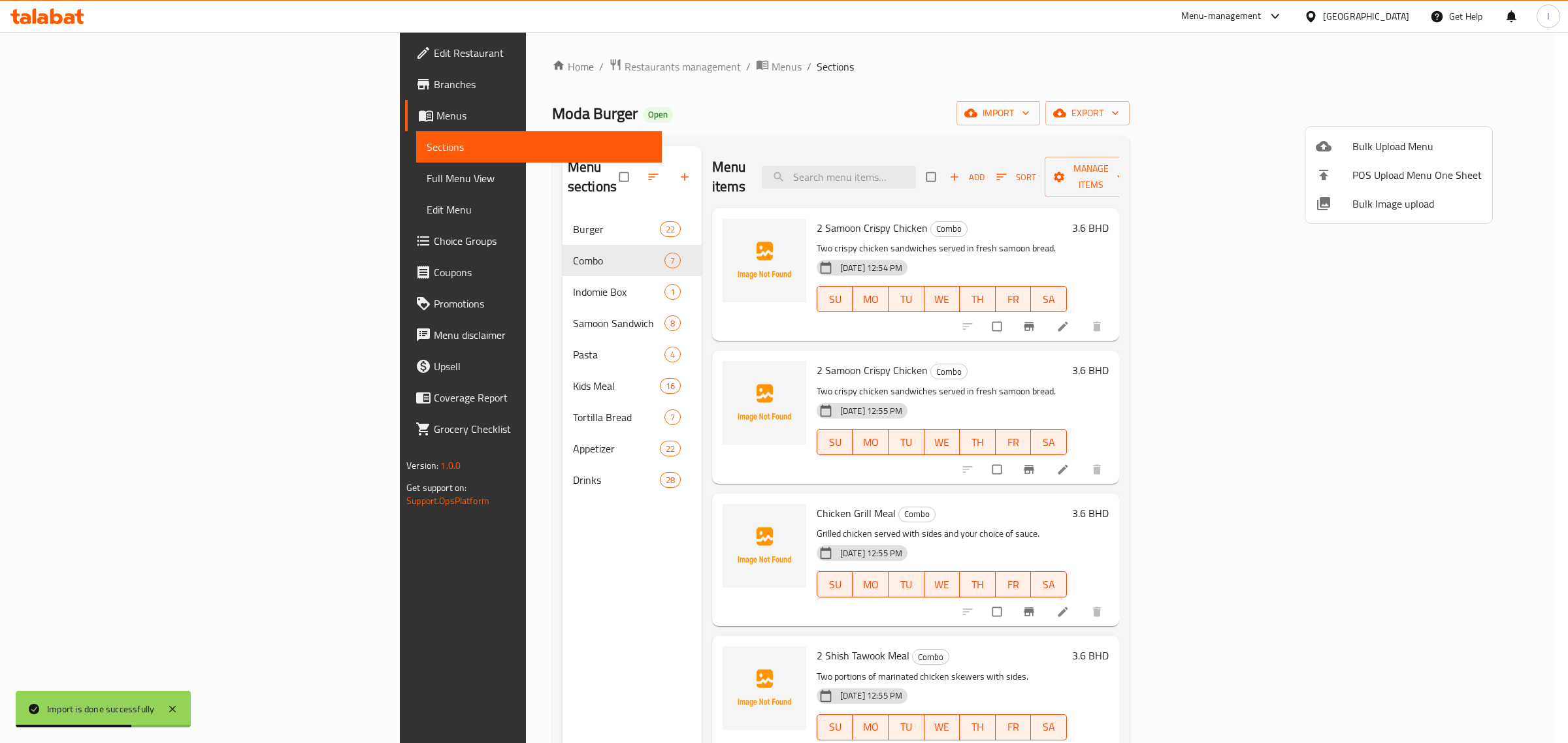
click at [664, 245] on div at bounding box center [784, 372] width 1568 height 743
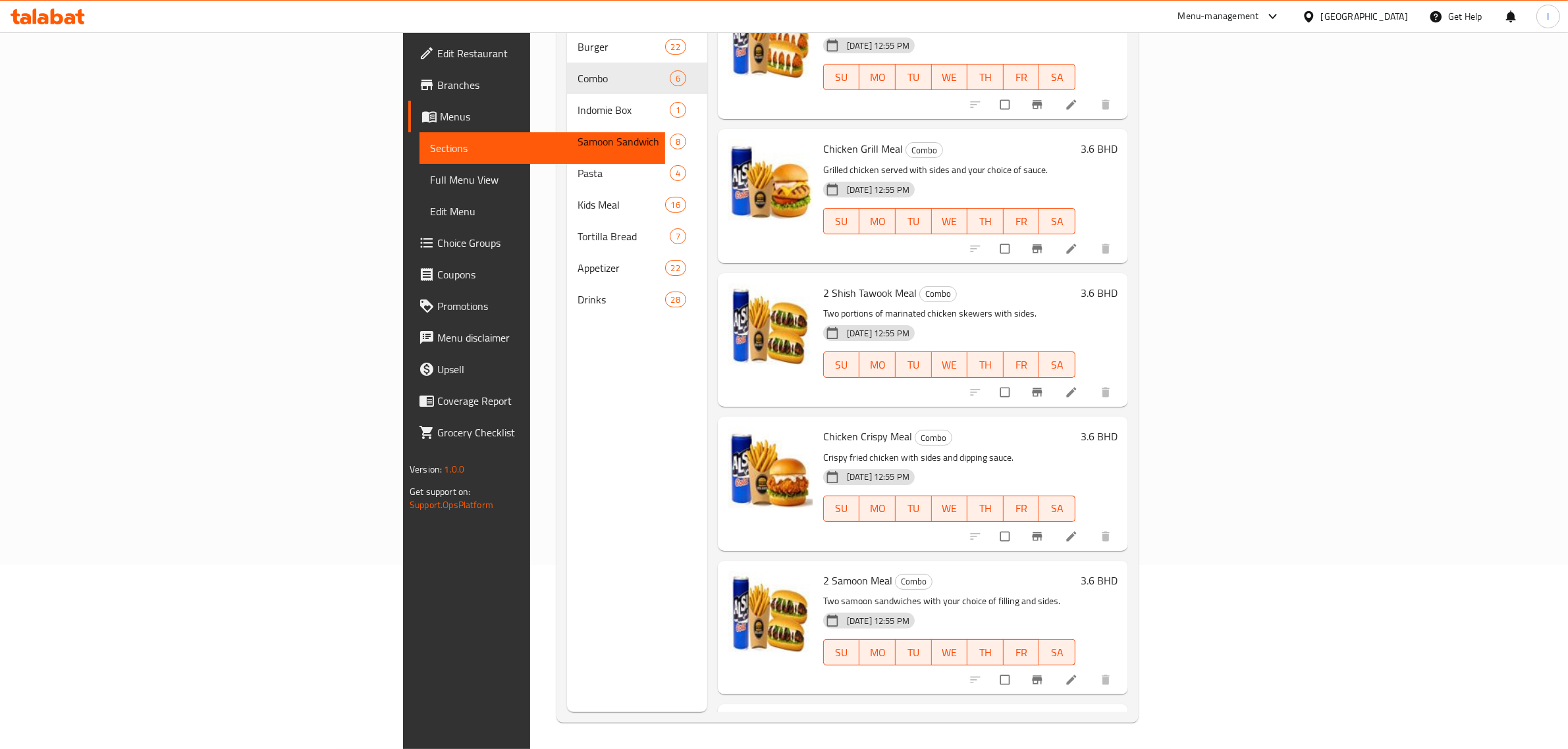
scroll to position [146, 0]
